Goal: Navigation & Orientation: Find specific page/section

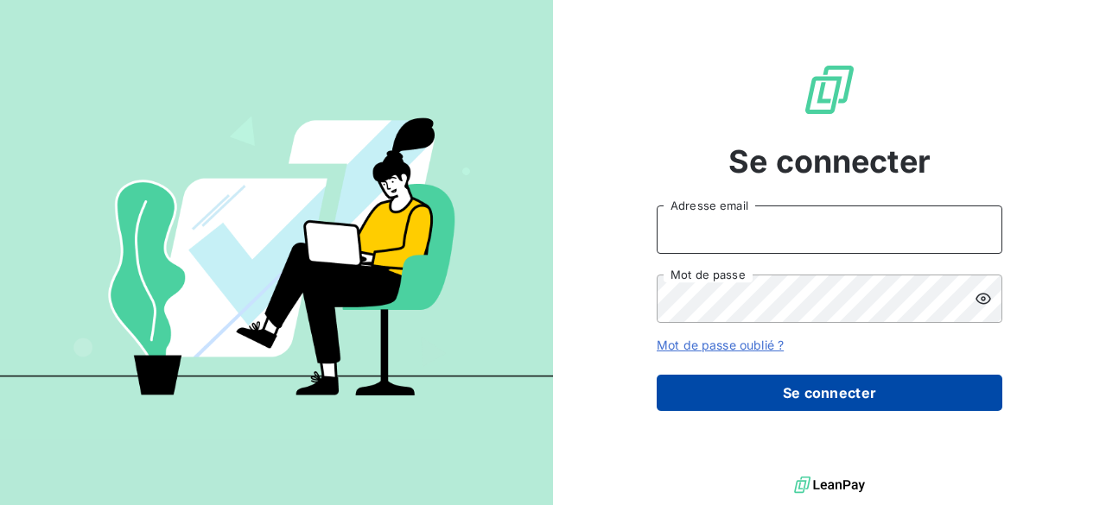
type input "m.montes@vocalcom.com"
click at [845, 403] on button "Se connecter" at bounding box center [830, 393] width 346 height 36
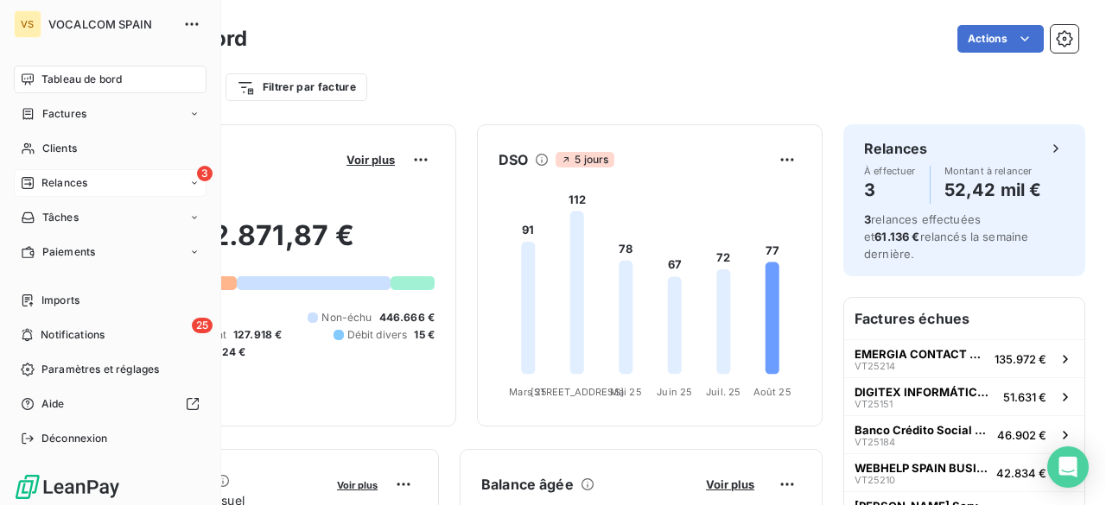
click at [48, 183] on span "Relances" at bounding box center [64, 183] width 46 height 16
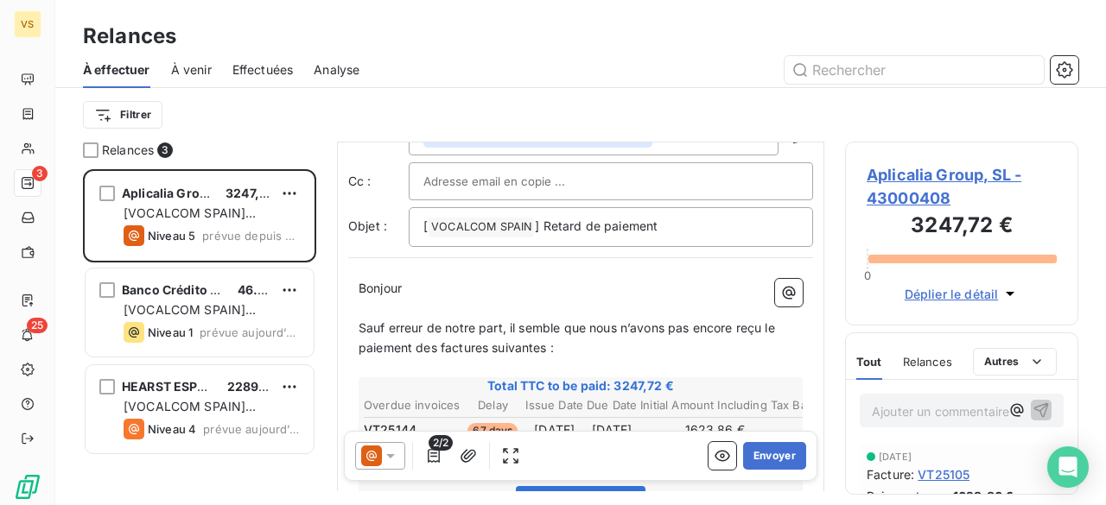
scroll to position [173, 0]
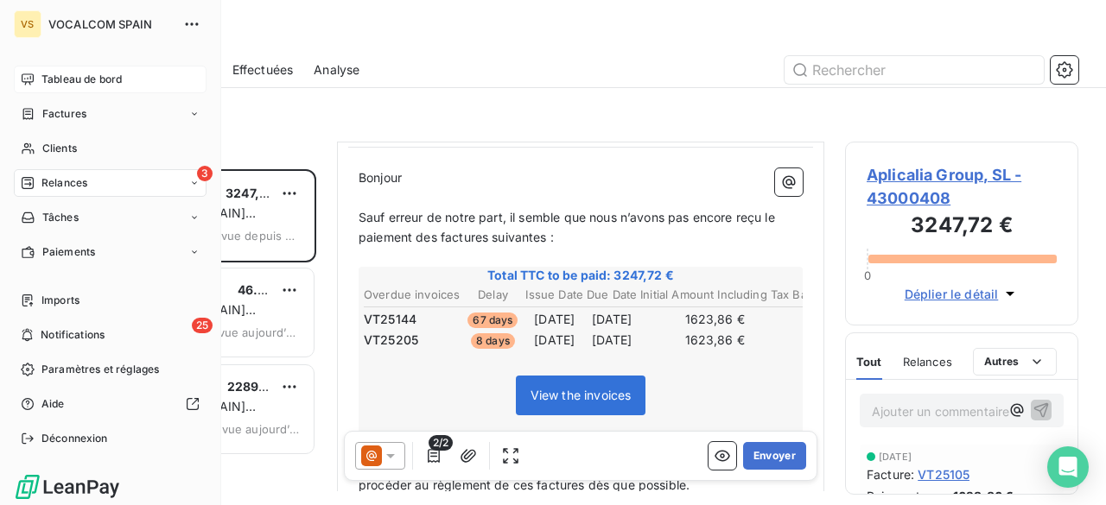
click at [59, 80] on span "Tableau de bord" at bounding box center [81, 80] width 80 height 16
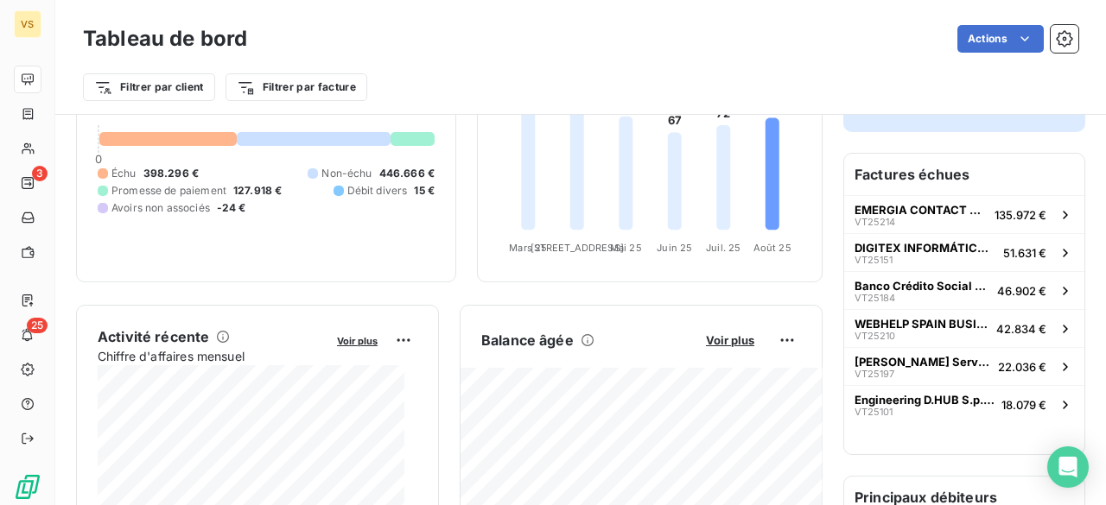
scroll to position [173, 0]
